Goal: Task Accomplishment & Management: Use online tool/utility

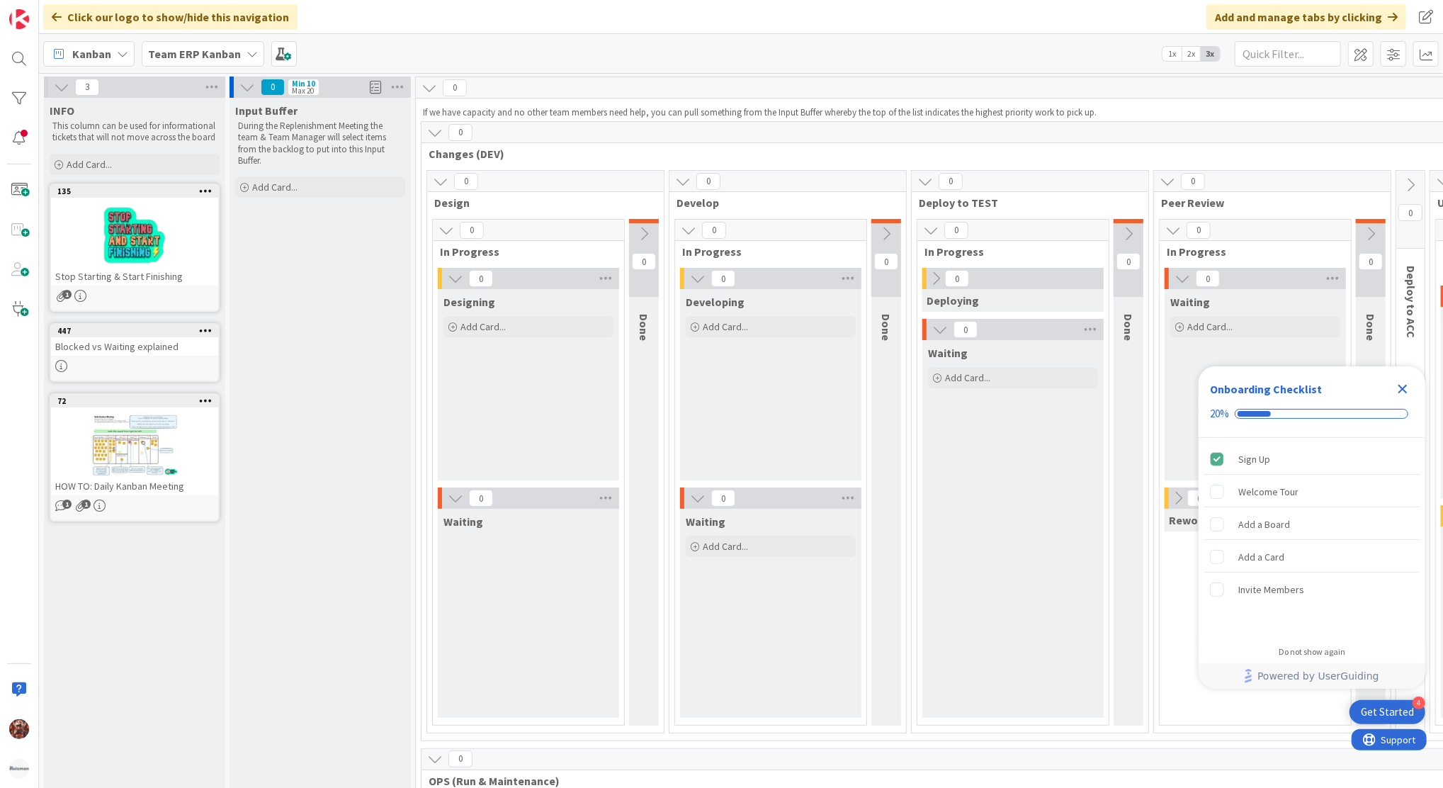
click at [164, 47] on b "Team ERP Kanban" at bounding box center [194, 54] width 93 height 14
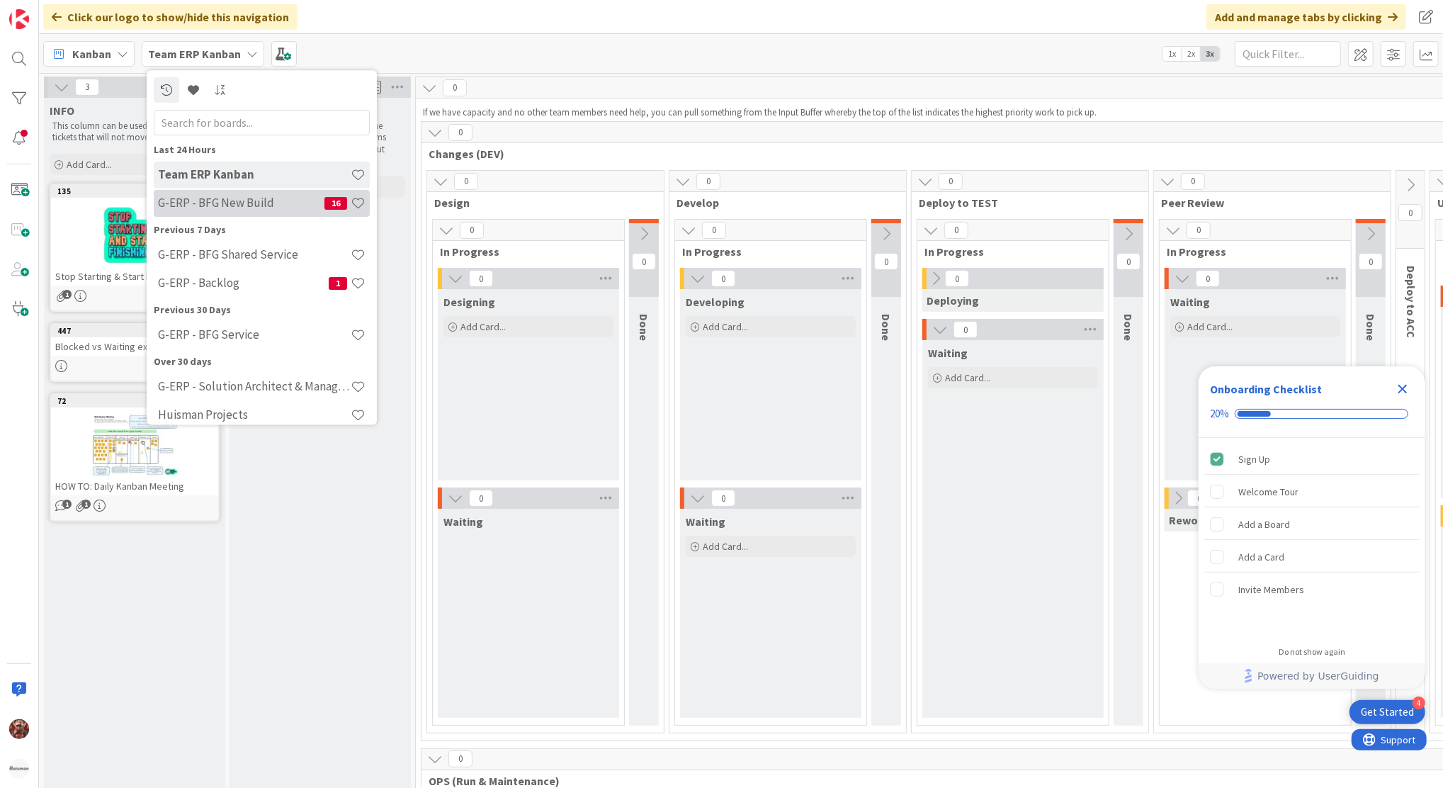
click at [240, 205] on h4 "G-ERP - BFG New Build" at bounding box center [241, 203] width 166 height 14
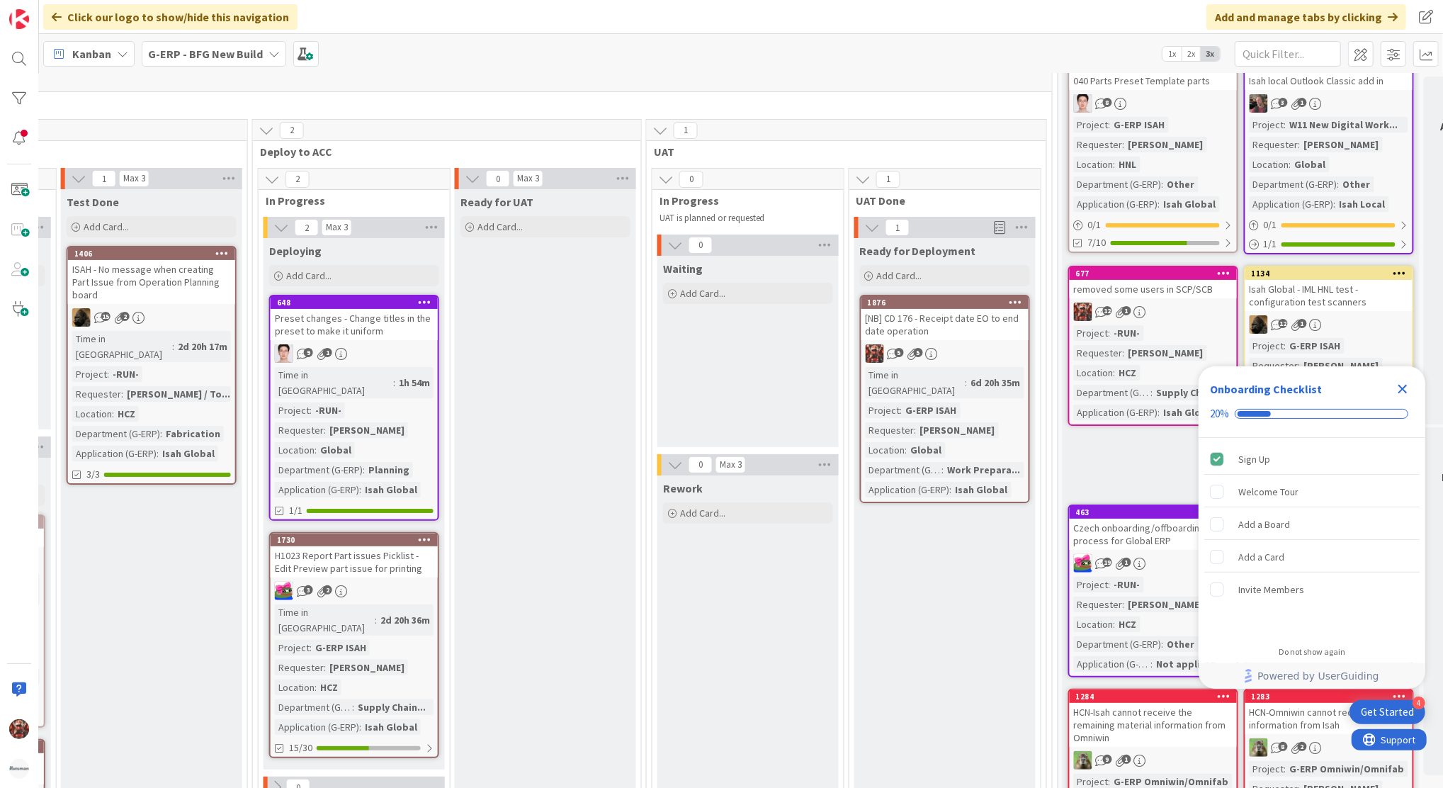
scroll to position [88, 1446]
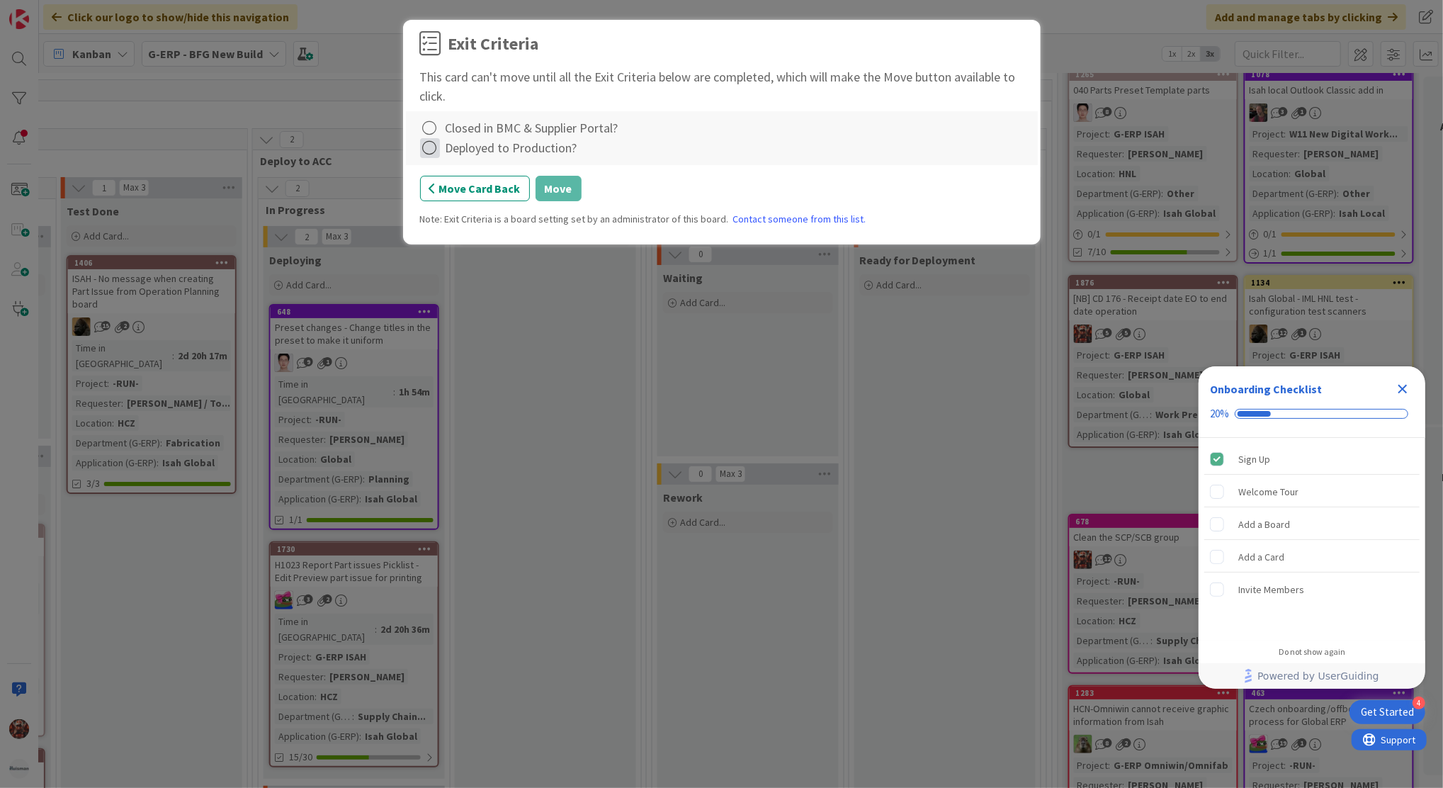
click at [425, 142] on icon at bounding box center [430, 148] width 20 height 20
click at [446, 171] on link "Complete" at bounding box center [508, 177] width 177 height 21
click at [431, 122] on icon at bounding box center [430, 128] width 20 height 20
click at [493, 154] on link "Complete" at bounding box center [508, 157] width 177 height 21
click at [561, 189] on button "Move" at bounding box center [558, 188] width 46 height 25
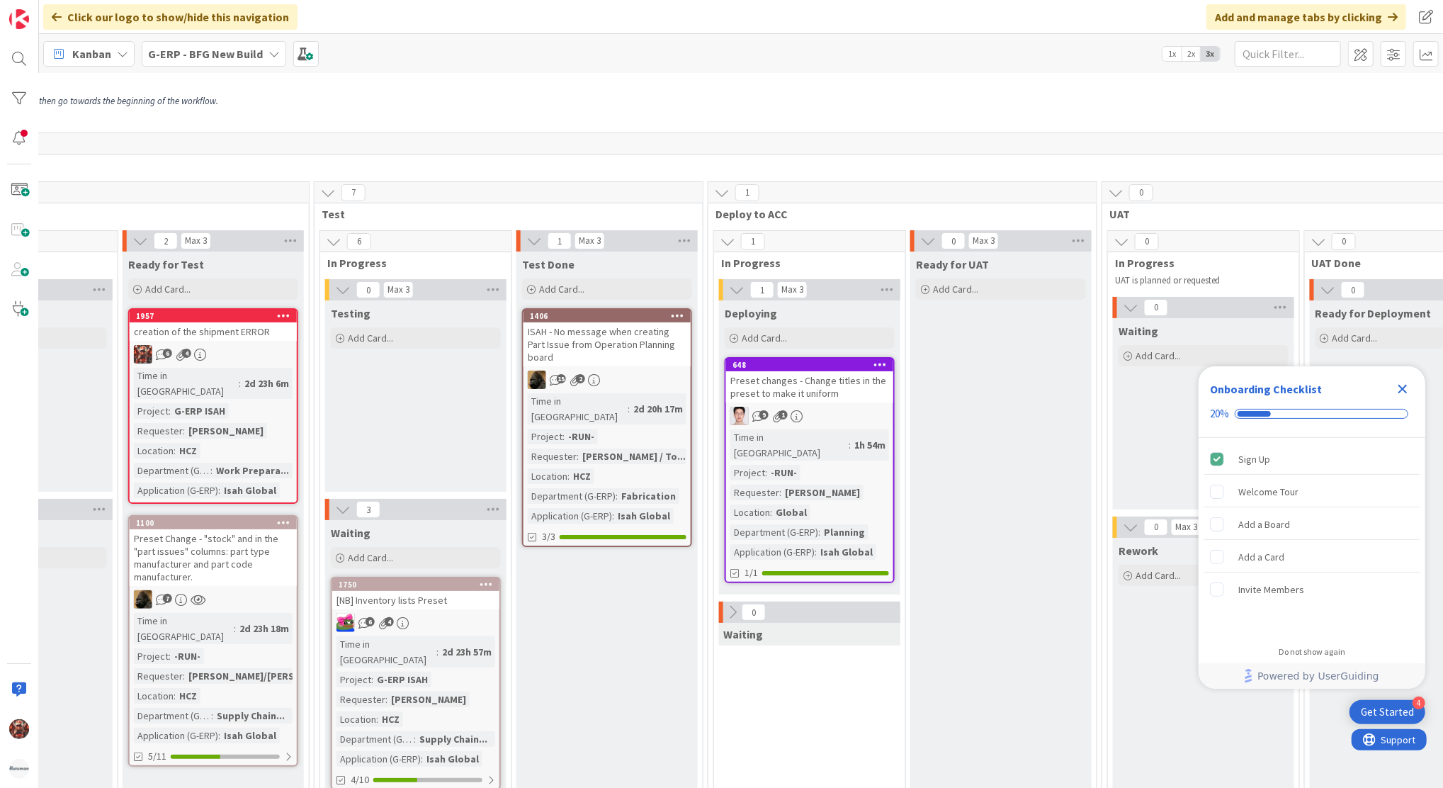
scroll to position [0, 991]
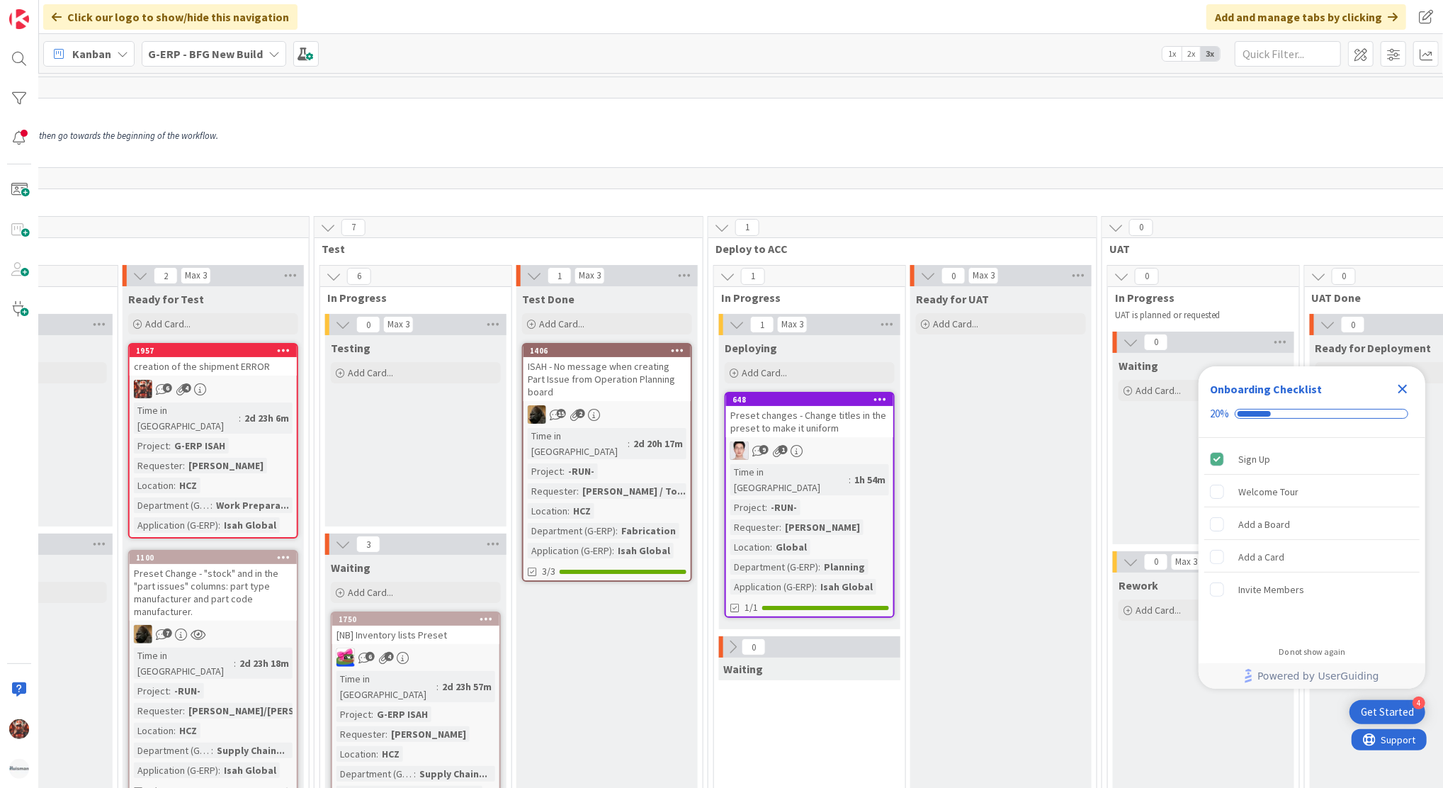
click at [802, 420] on div "Preset changes - Change titles in the preset to make it uniform" at bounding box center [809, 421] width 167 height 31
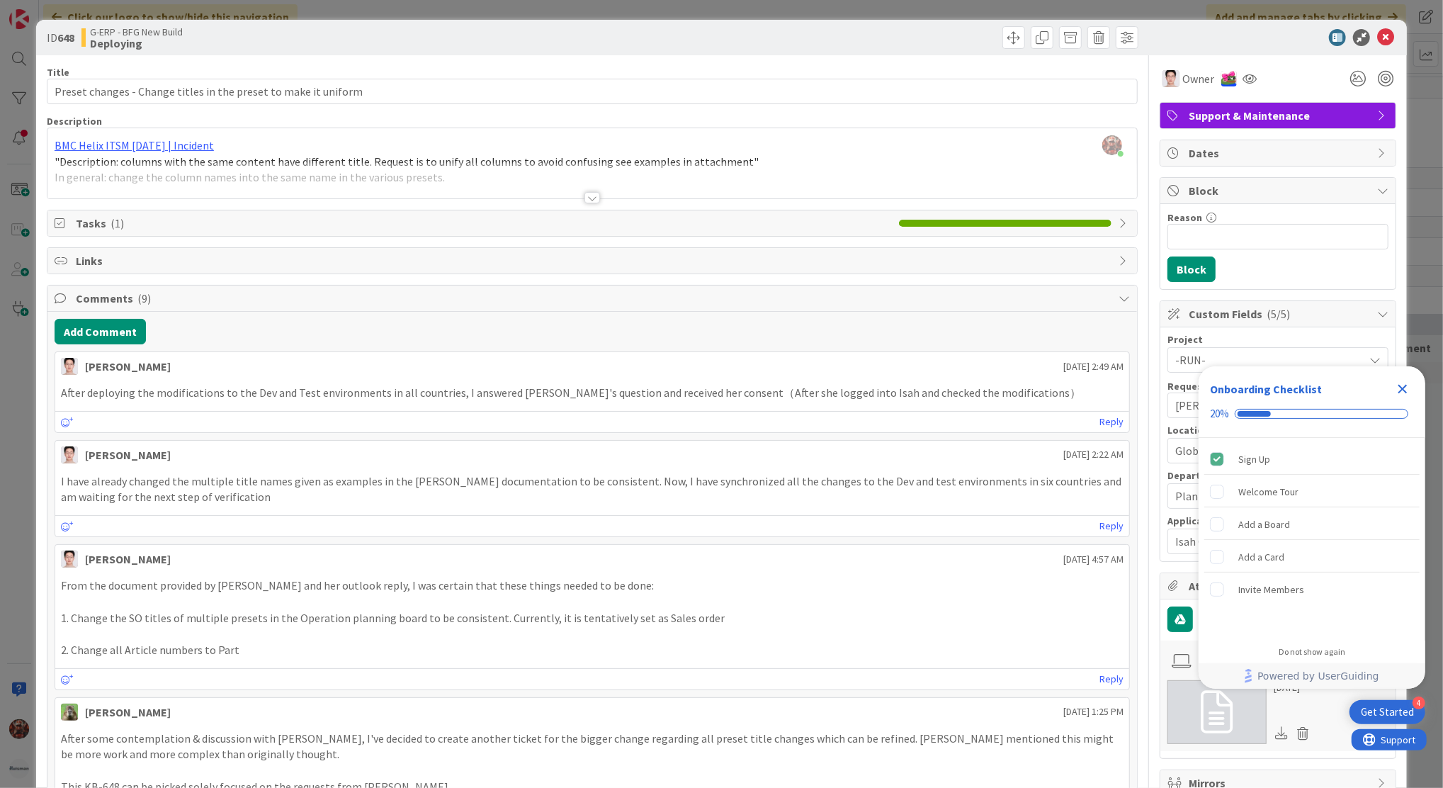
click at [574, 191] on div at bounding box center [591, 180] width 1089 height 36
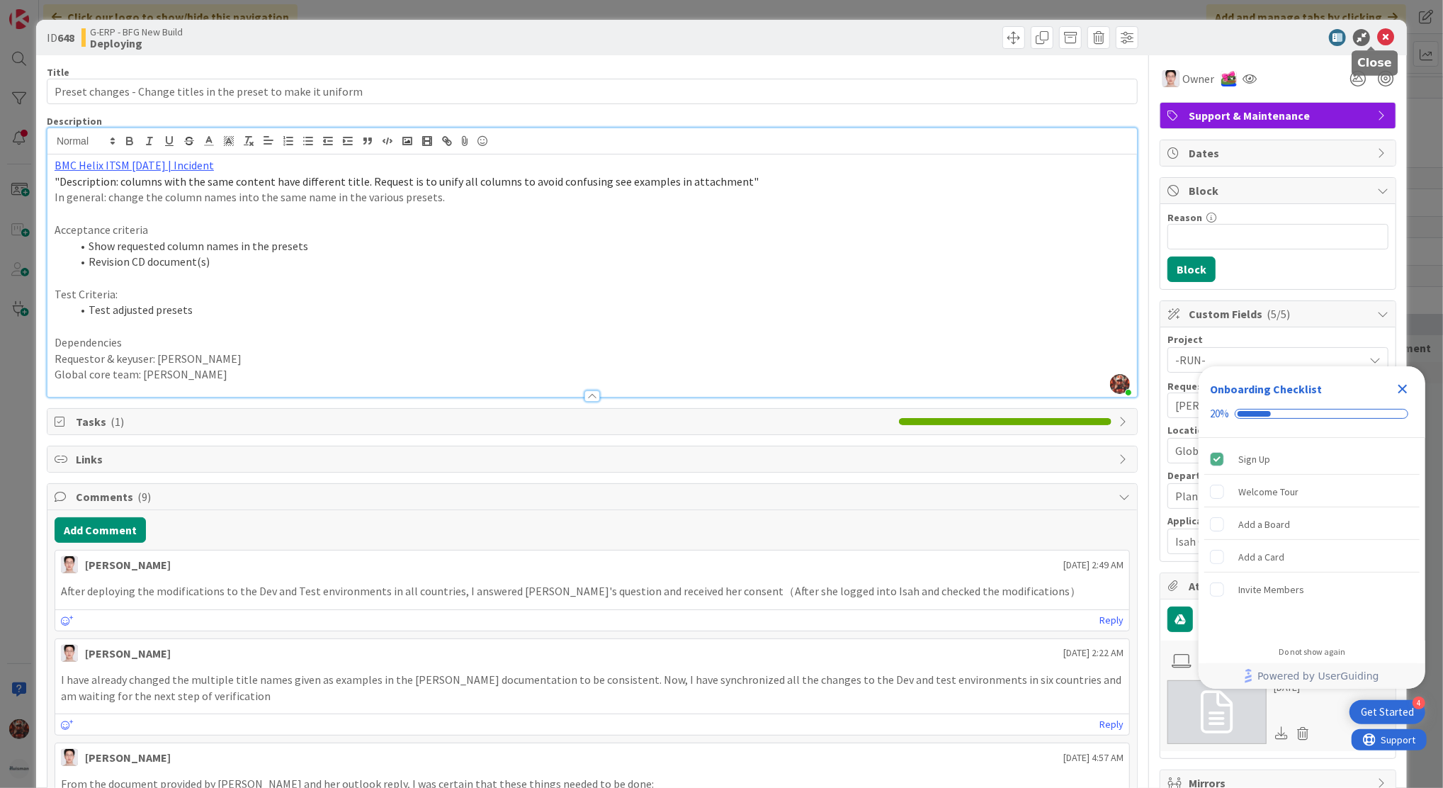
click at [1377, 37] on icon at bounding box center [1385, 37] width 17 height 17
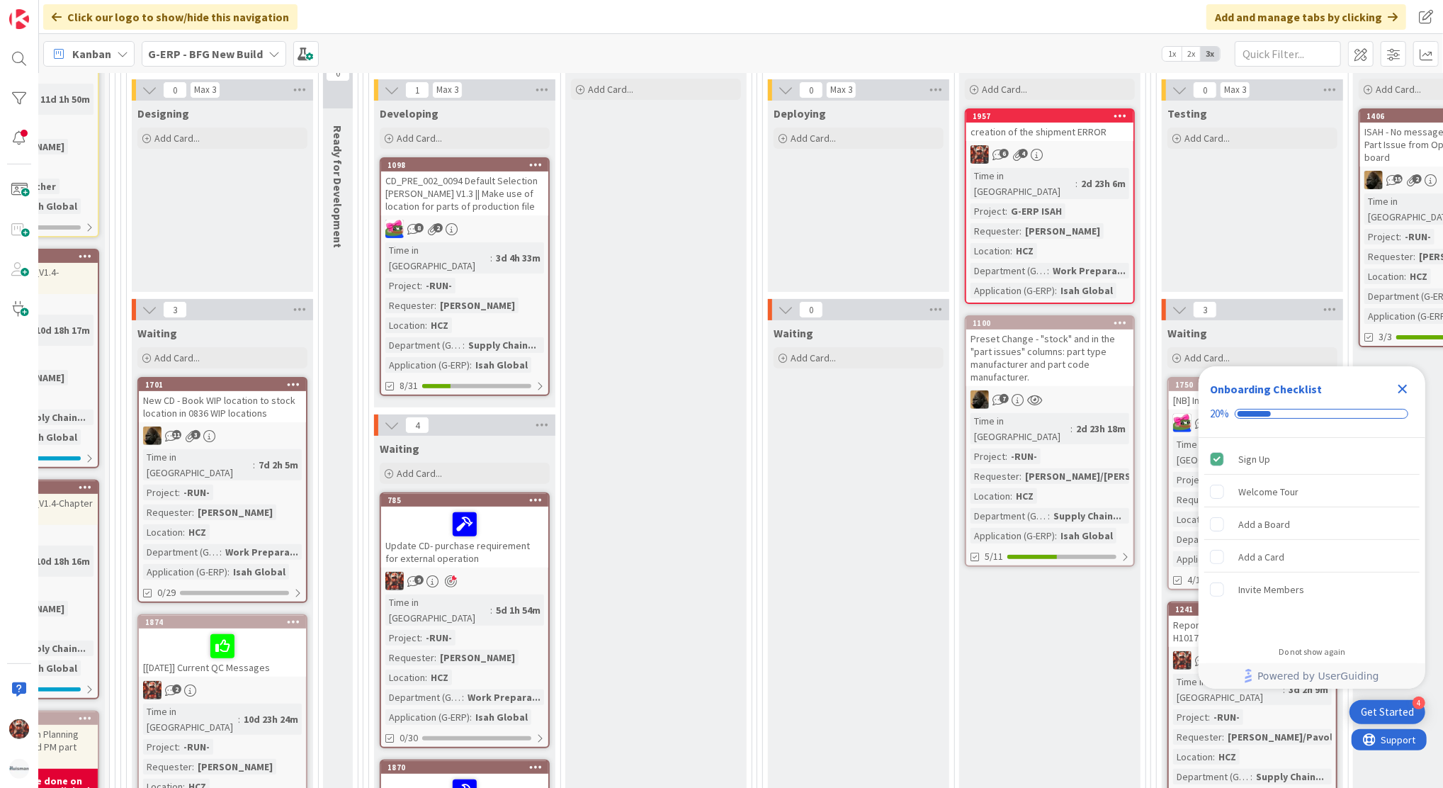
scroll to position [249, 154]
